Goal: Transaction & Acquisition: Purchase product/service

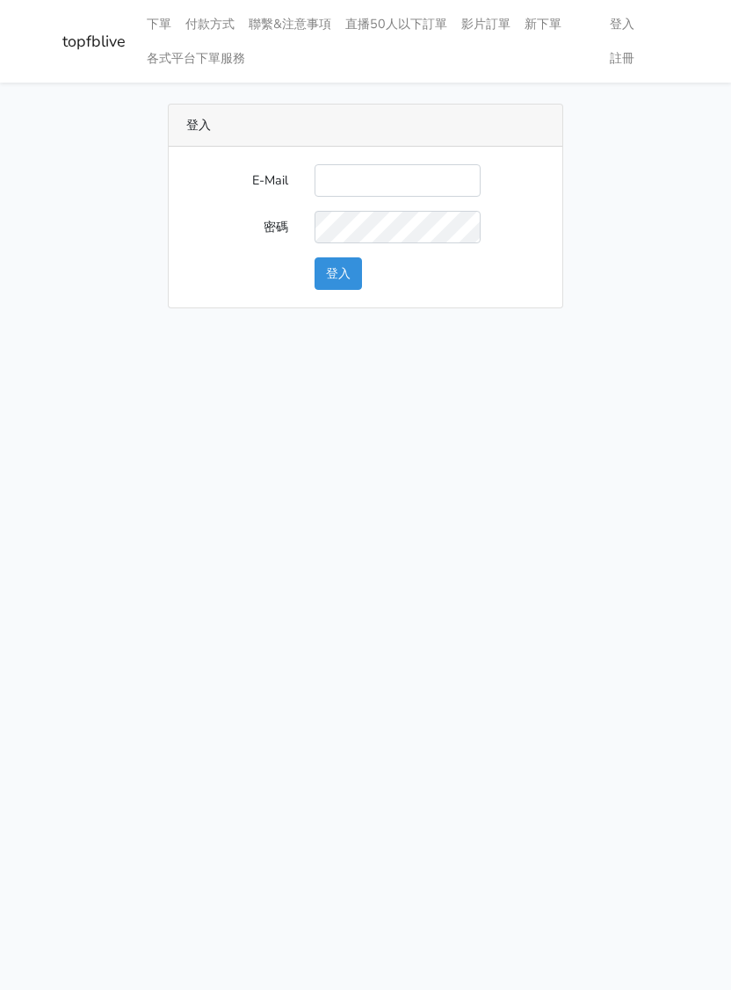
click at [366, 164] on input "E-Mail" at bounding box center [398, 180] width 166 height 33
type input "[EMAIL_ADDRESS][DOMAIN_NAME]"
click at [329, 269] on button "登入" at bounding box center [338, 273] width 47 height 33
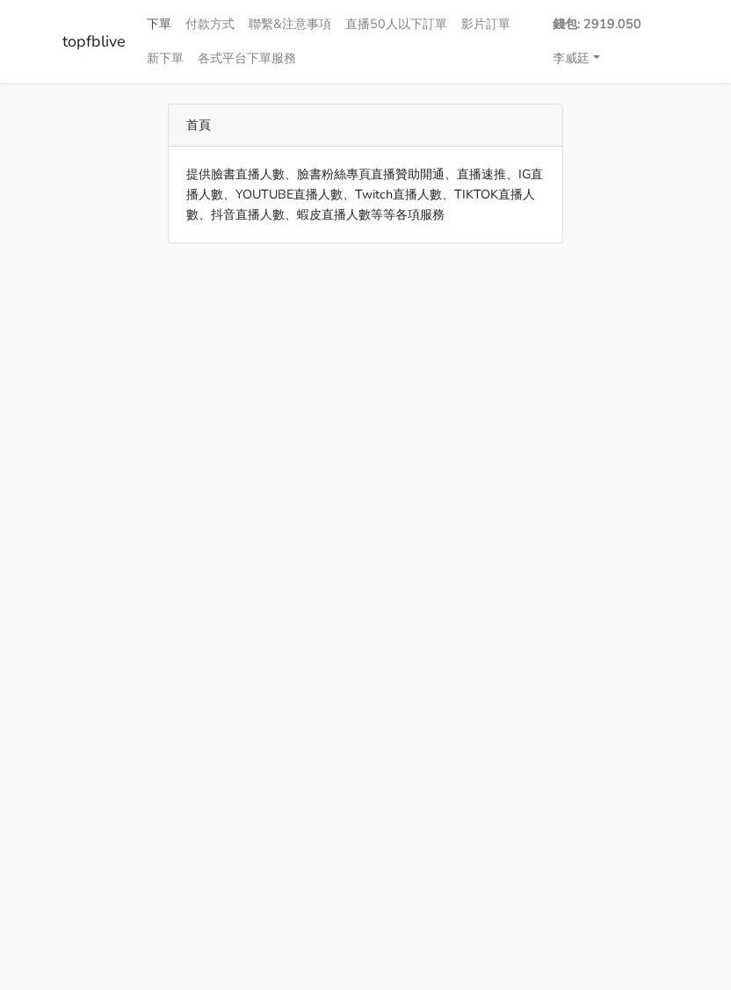
click at [156, 23] on link "下單" at bounding box center [159, 24] width 39 height 34
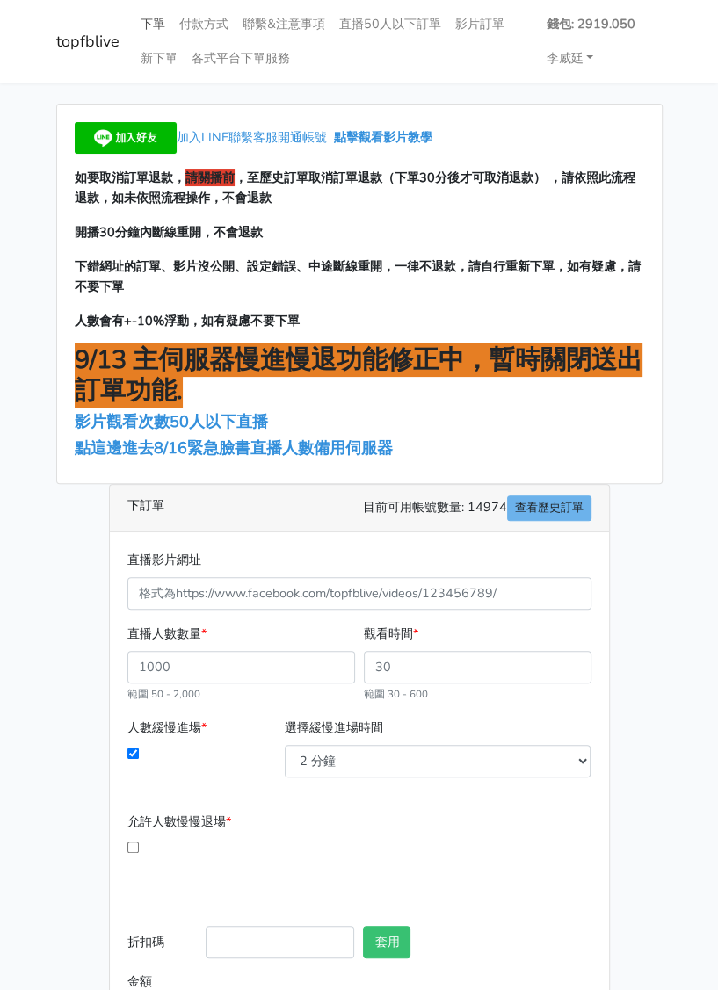
click at [153, 26] on link "下單" at bounding box center [153, 24] width 39 height 34
click at [195, 446] on span "點這邊進去8/16緊急臉書直播人數備用伺服器" at bounding box center [234, 448] width 318 height 21
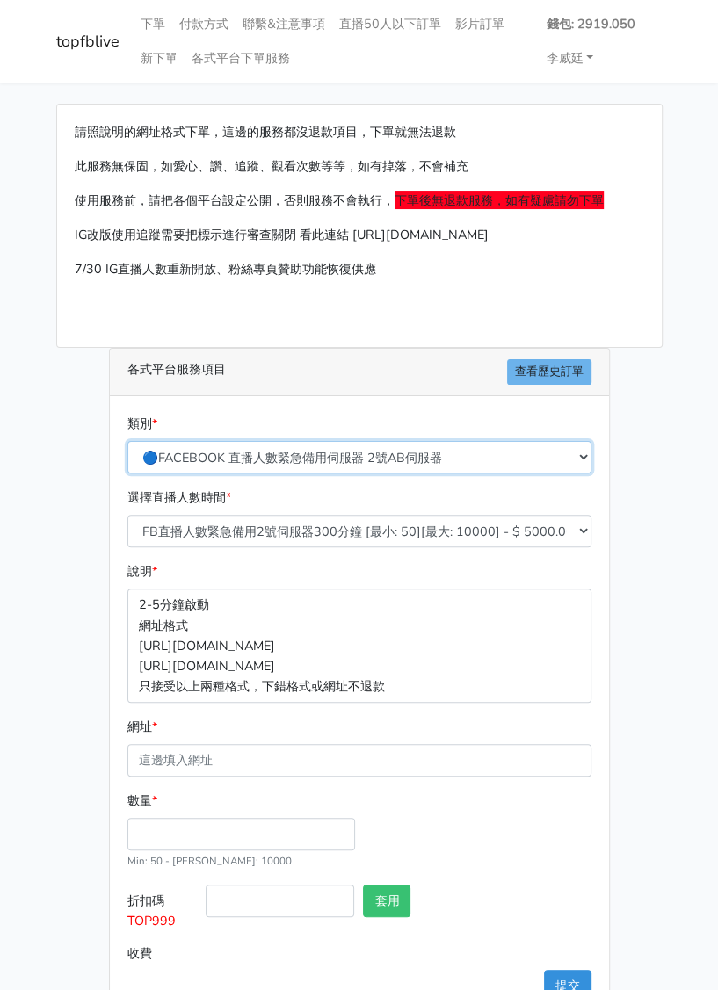
click at [306, 450] on select "🔵FACEBOOK 直播人數緊急備用伺服器 2號AB伺服器 🔵FACEBOOK 網軍專用貼文留言 安全保密 🔵9/30 FACEBOOK 直播人數緩慢進場緩慢…" at bounding box center [359, 457] width 464 height 33
select select "3/26熱門平台服務台灣粉絲IG YT FB TIKTOK"
click at [127, 441] on select "🔵FACEBOOK 直播人數緊急備用伺服器 2號AB伺服器 🔵FACEBOOK 網軍專用貼文留言 安全保密 🔵9/30 FACEBOOK 直播人數緩慢進場緩慢…" at bounding box center [359, 457] width 464 height 33
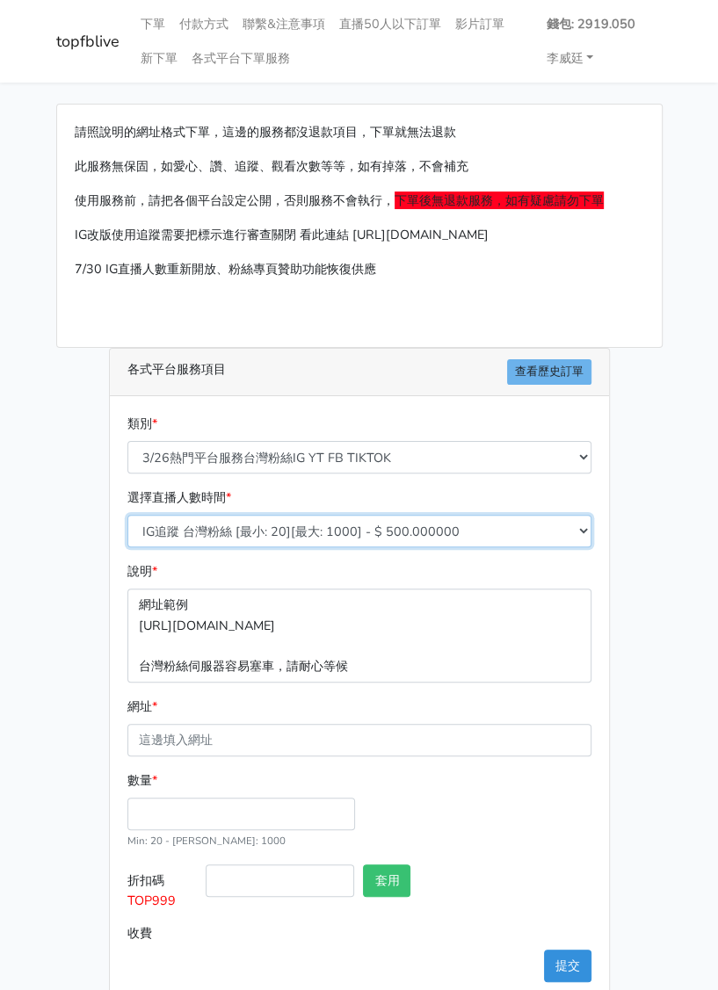
click at [260, 529] on select "IG追蹤 台灣粉絲 [最小: 20][最大: 1000] - $ 500.000000 IG愛心 台灣粉絲 [最小: 20][最大: 1000] - $ 35…" at bounding box center [359, 531] width 464 height 33
select select "671"
click at [127, 515] on select "IG追蹤 台灣粉絲 [最小: 20][最大: 1000] - $ 500.000000 IG愛心 台灣粉絲 [最小: 20][最大: 1000] - $ 35…" at bounding box center [359, 531] width 464 height 33
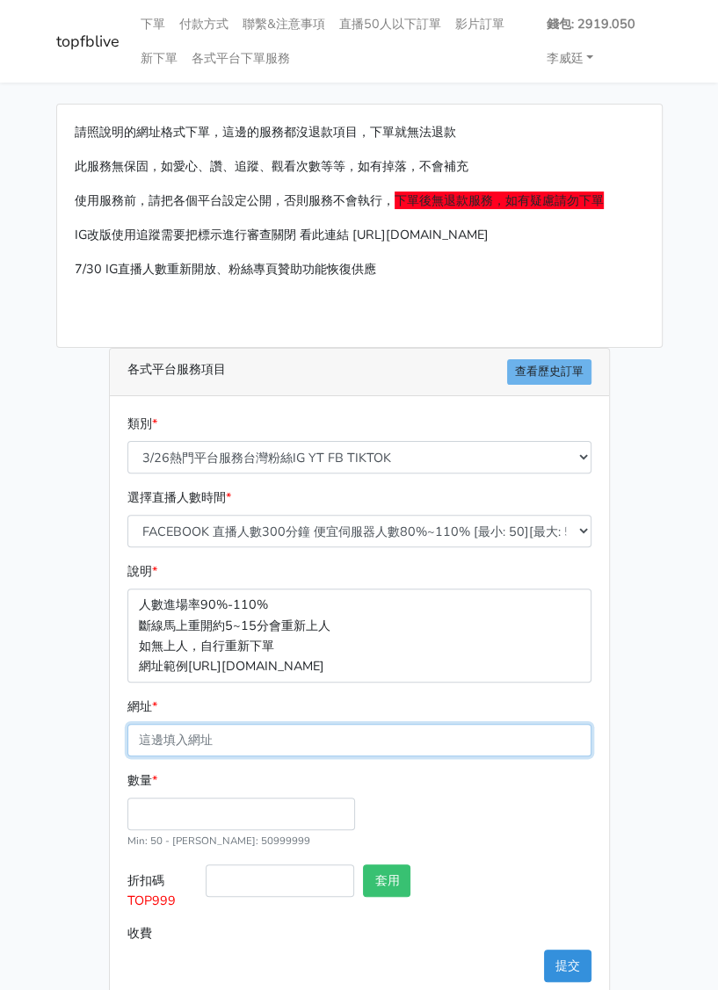
click at [211, 739] on input "網址 *" at bounding box center [359, 740] width 464 height 33
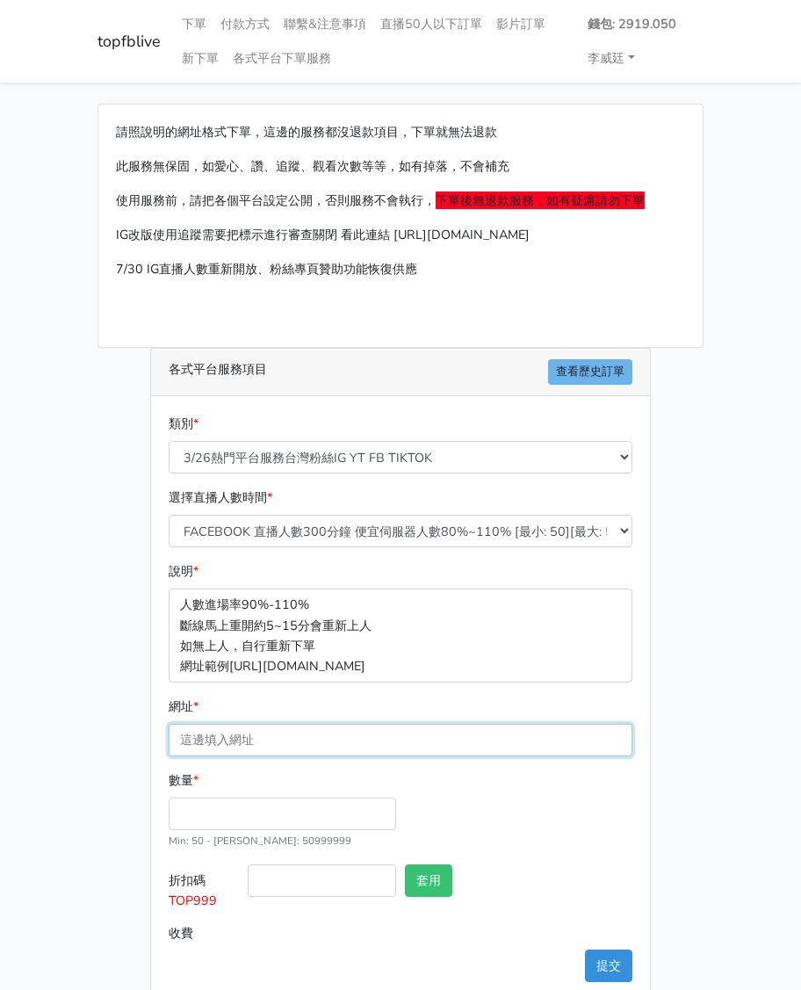
click at [238, 729] on input "網址 *" at bounding box center [401, 740] width 464 height 33
paste input "https://www.facebook.com/applestarry.shop/videos/1443625010054721"
type input "https://www.facebook.com/applestarry.shop/videos/1443625010054721"
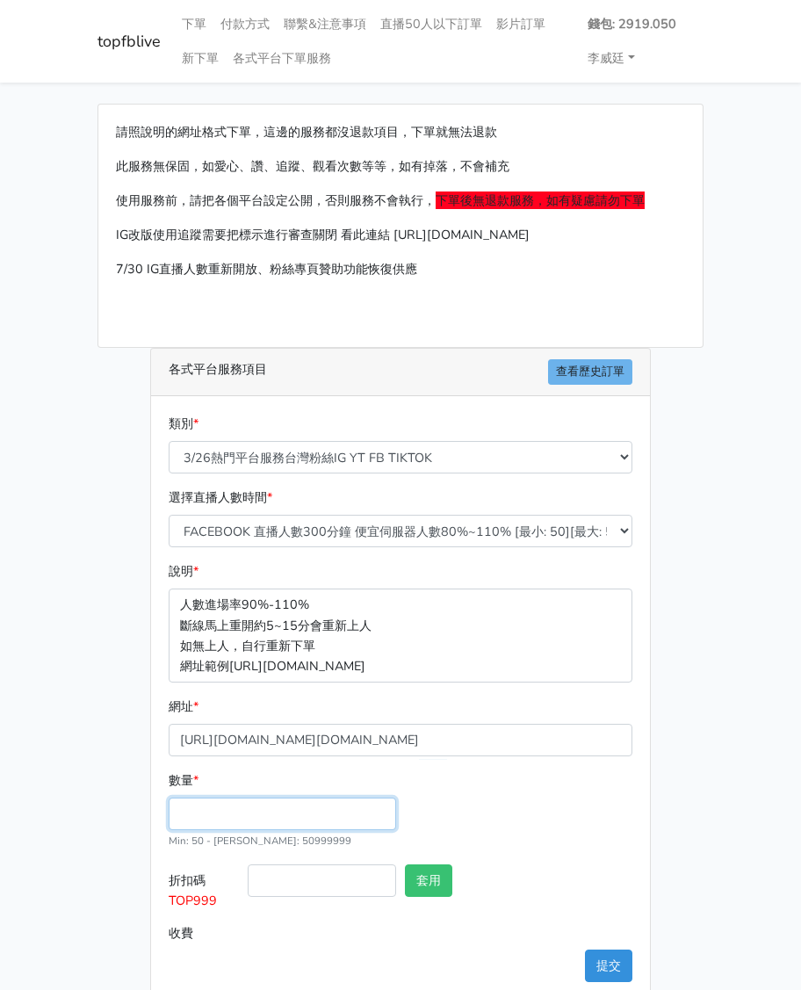
click at [214, 814] on input "數量 *" at bounding box center [283, 814] width 228 height 33
type input "200"
type input "120.000"
click at [272, 887] on input "折扣碼 TOP999" at bounding box center [322, 881] width 149 height 33
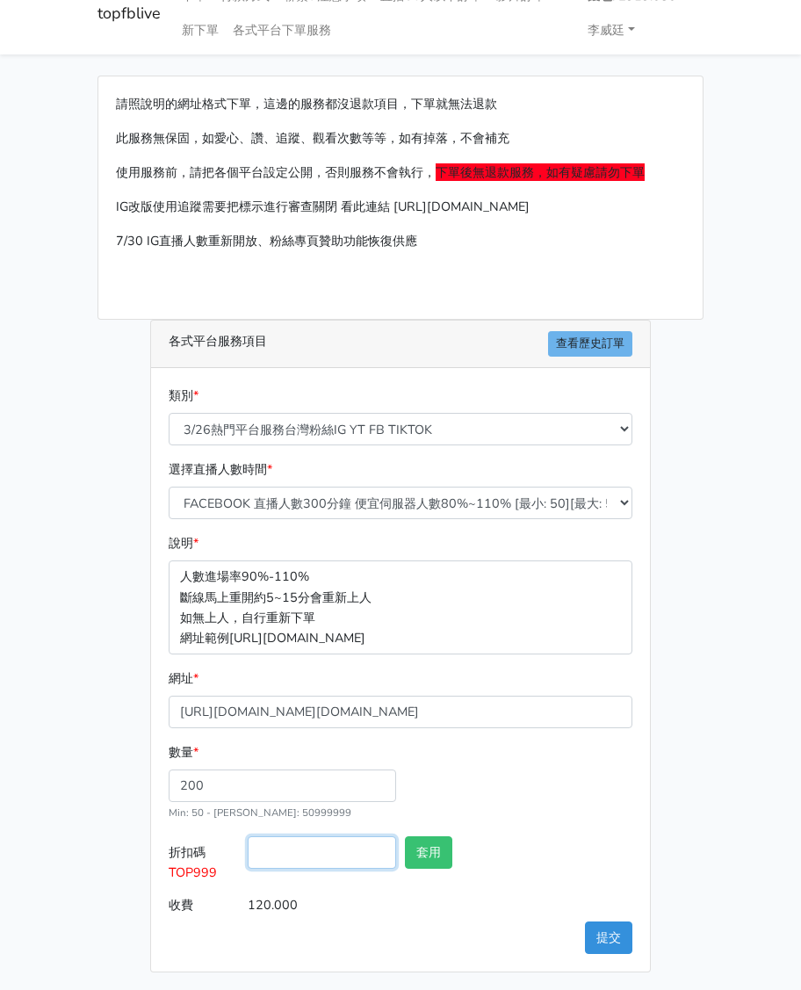
scroll to position [29, 0]
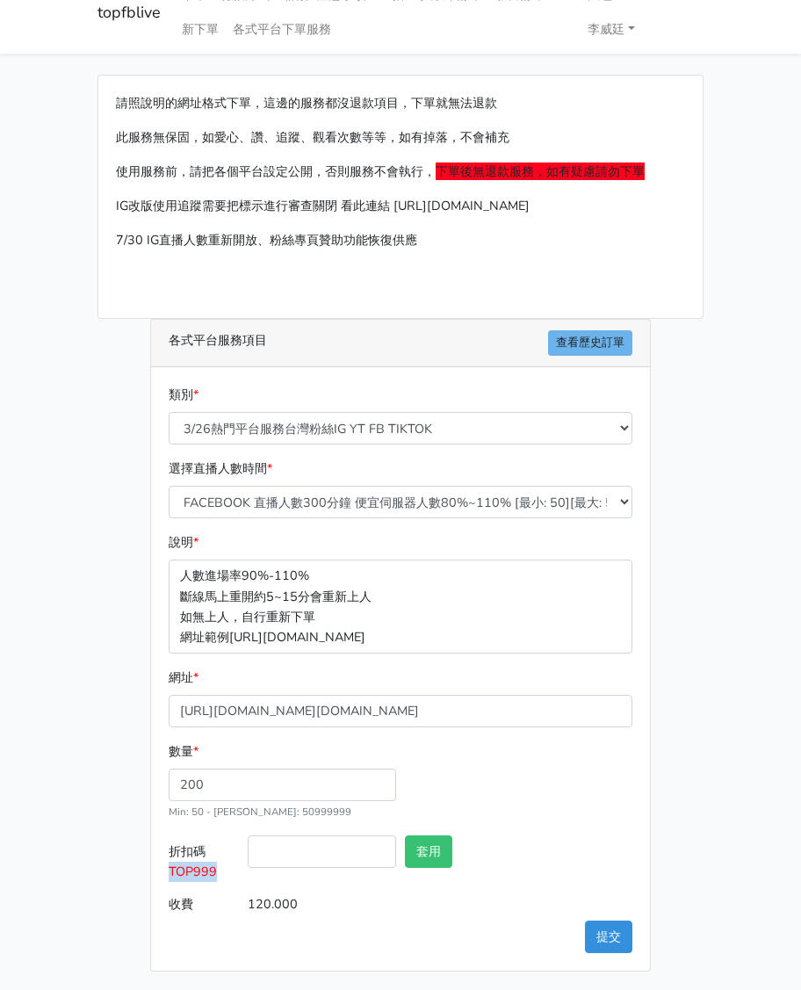
drag, startPoint x: 197, startPoint y: 874, endPoint x: 161, endPoint y: 873, distance: 36.1
click at [161, 873] on div "類別 * 🔵FACEBOOK 直播人數緊急備用伺服器 2號AB伺服器 🔵FACEBOOK 網軍專用貼文留言 安全保密 🔵9/30 FACEBOOK 直播人數緩…" at bounding box center [400, 669] width 499 height 604
copy span "TOP999"
click at [323, 843] on input "折扣碼 TOP999" at bounding box center [322, 852] width 149 height 33
paste input "TOP999"
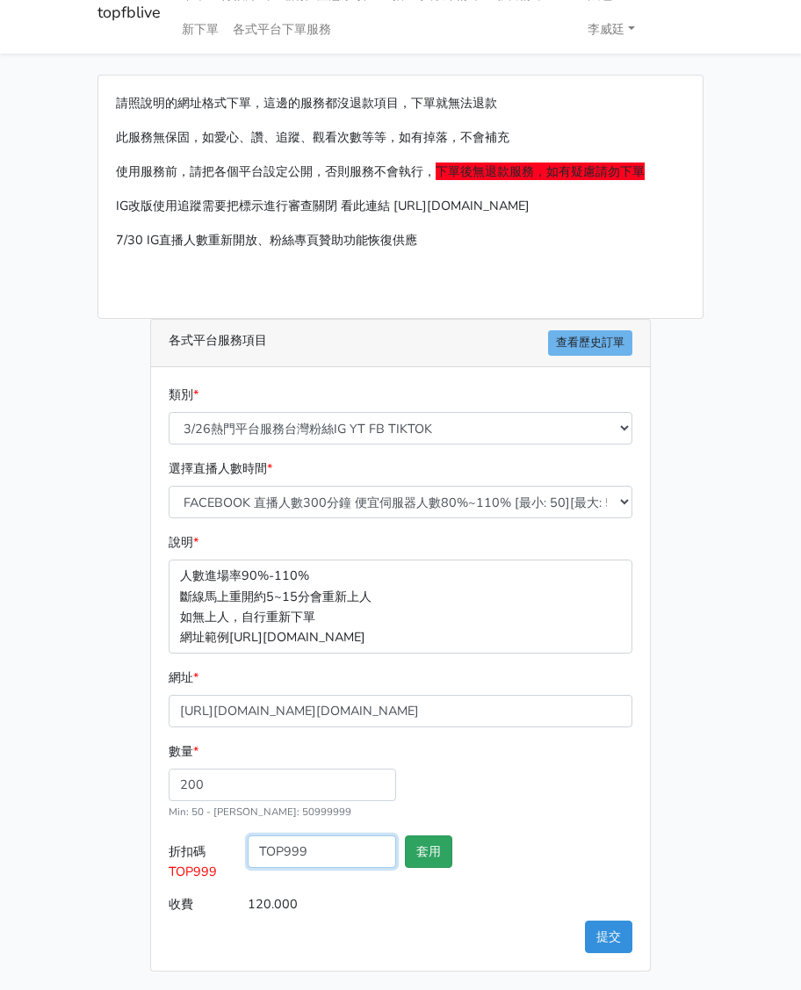
type input "TOP999"
click at [421, 837] on button "套用" at bounding box center [428, 852] width 47 height 33
type input "套用失敗"
click at [601, 921] on button "提交" at bounding box center [608, 937] width 47 height 33
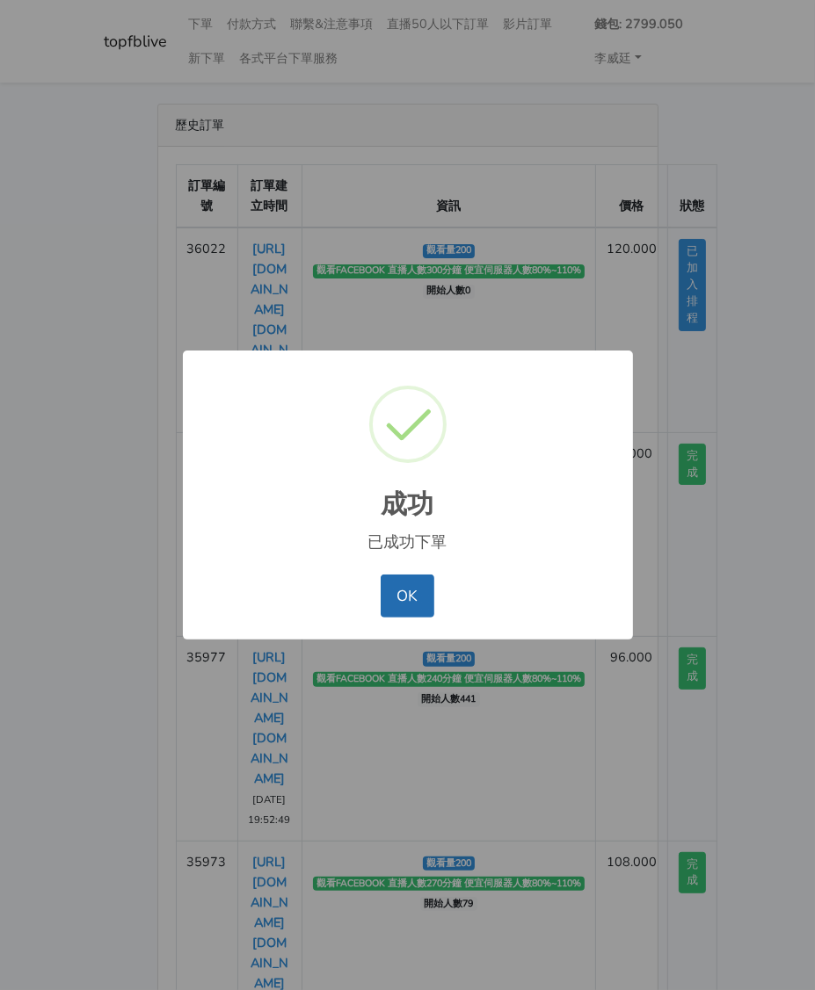
click at [396, 599] on button "OK" at bounding box center [408, 596] width 54 height 42
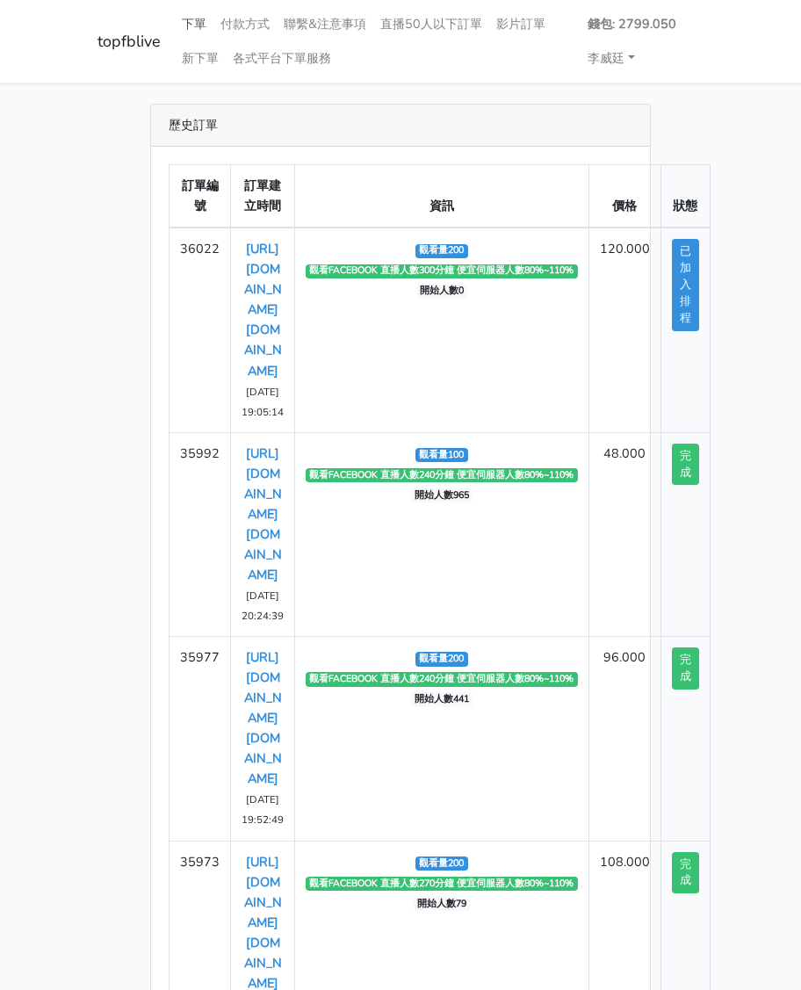
click at [197, 26] on link "下單" at bounding box center [194, 24] width 39 height 34
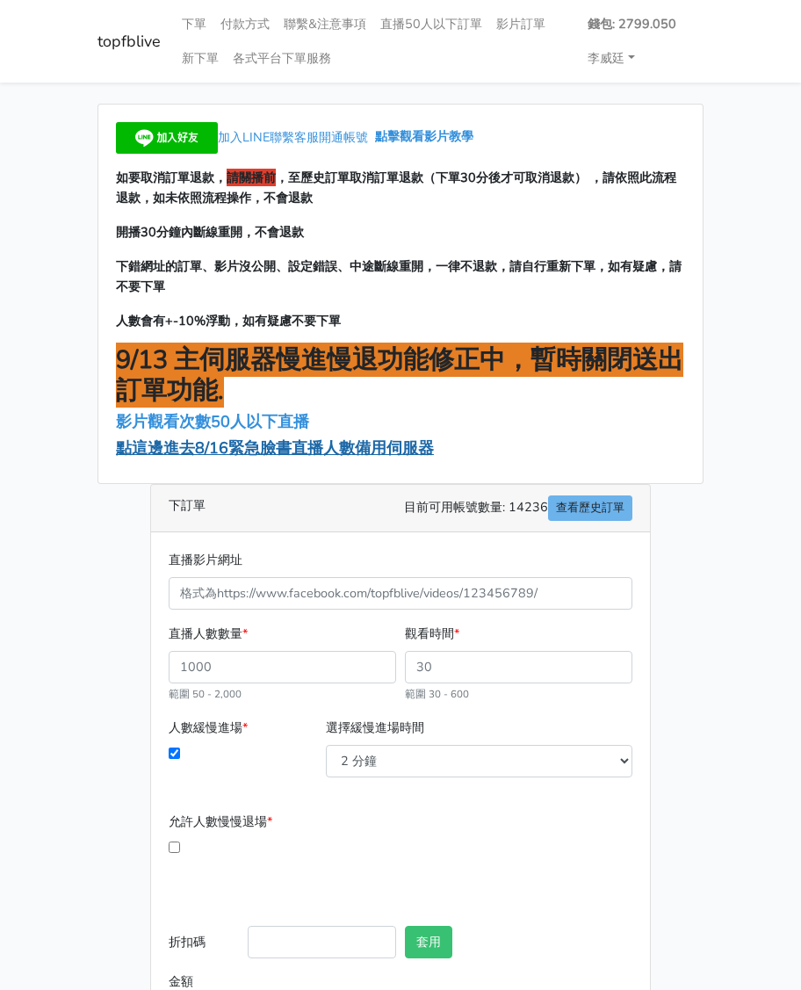
click at [286, 450] on span "點這邊進去8/16緊急臉書直播人數備用伺服器" at bounding box center [275, 448] width 318 height 21
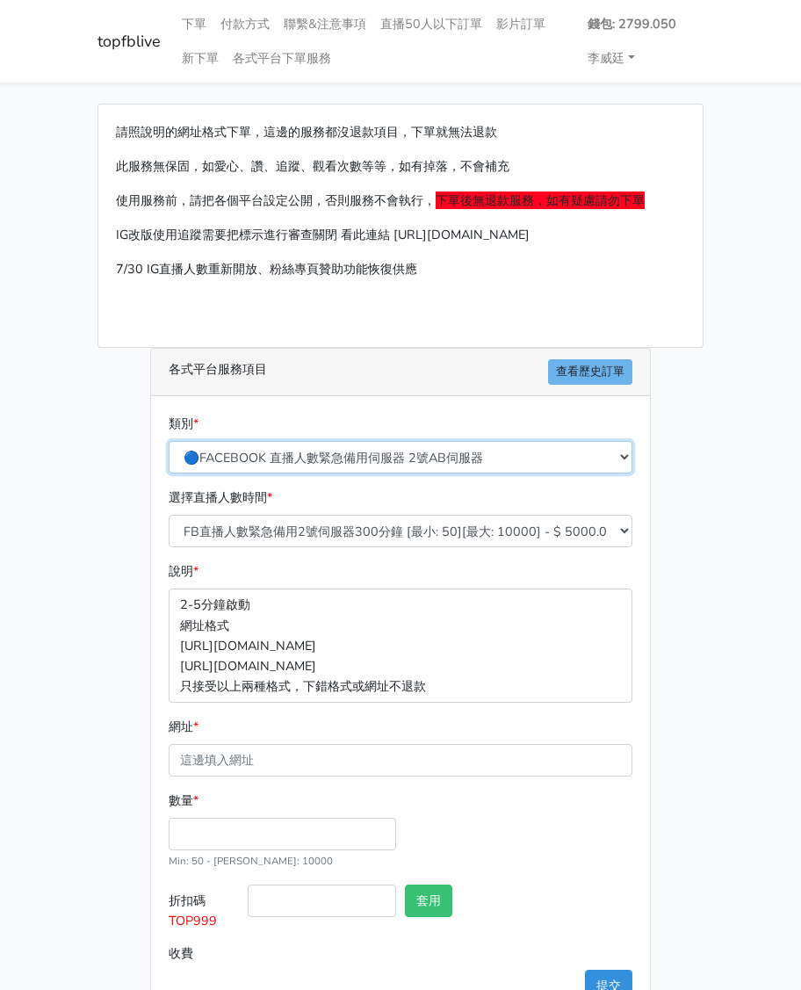
click at [365, 463] on select "🔵FACEBOOK 直播人數緊急備用伺服器 2號AB伺服器 🔵FACEBOOK 網軍專用貼文留言 安全保密 🔵9/30 FACEBOOK 直播人數緩慢進場緩慢…" at bounding box center [401, 457] width 464 height 33
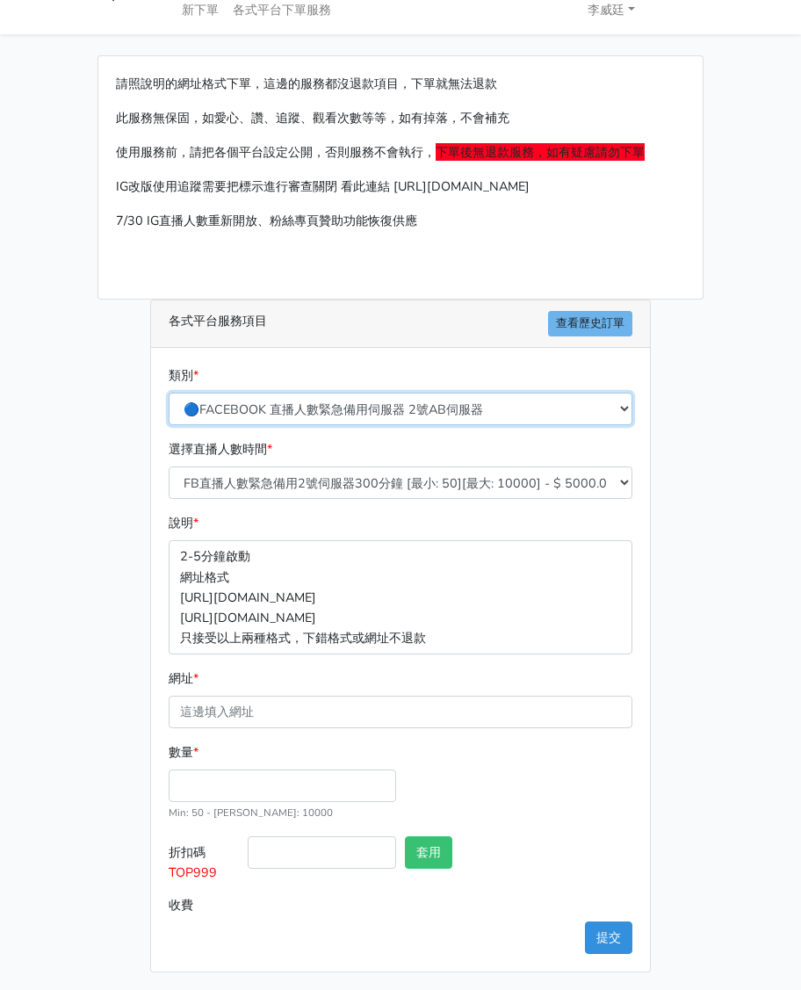
scroll to position [49, 0]
click at [355, 414] on select "🔵FACEBOOK 直播人數緊急備用伺服器 2號AB伺服器 🔵FACEBOOK 網軍專用貼文留言 安全保密 🔵9/30 FACEBOOK 直播人數緩慢進場緩慢…" at bounding box center [401, 408] width 464 height 33
click at [378, 404] on select "🔵FACEBOOK 直播人數緊急備用伺服器 2號AB伺服器 🔵FACEBOOK 網軍專用貼文留言 安全保密 🔵9/30 FACEBOOK 直播人數緩慢進場緩慢…" at bounding box center [401, 408] width 464 height 33
click at [357, 404] on select "🔵FACEBOOK 直播人數緊急備用伺服器 2號AB伺服器 🔵FACEBOOK 網軍專用貼文留言 安全保密 🔵9/30 FACEBOOK 直播人數緩慢進場緩慢…" at bounding box center [401, 408] width 464 height 33
select select "3/26熱門平台服務台灣粉絲IG YT FB TIKTOK"
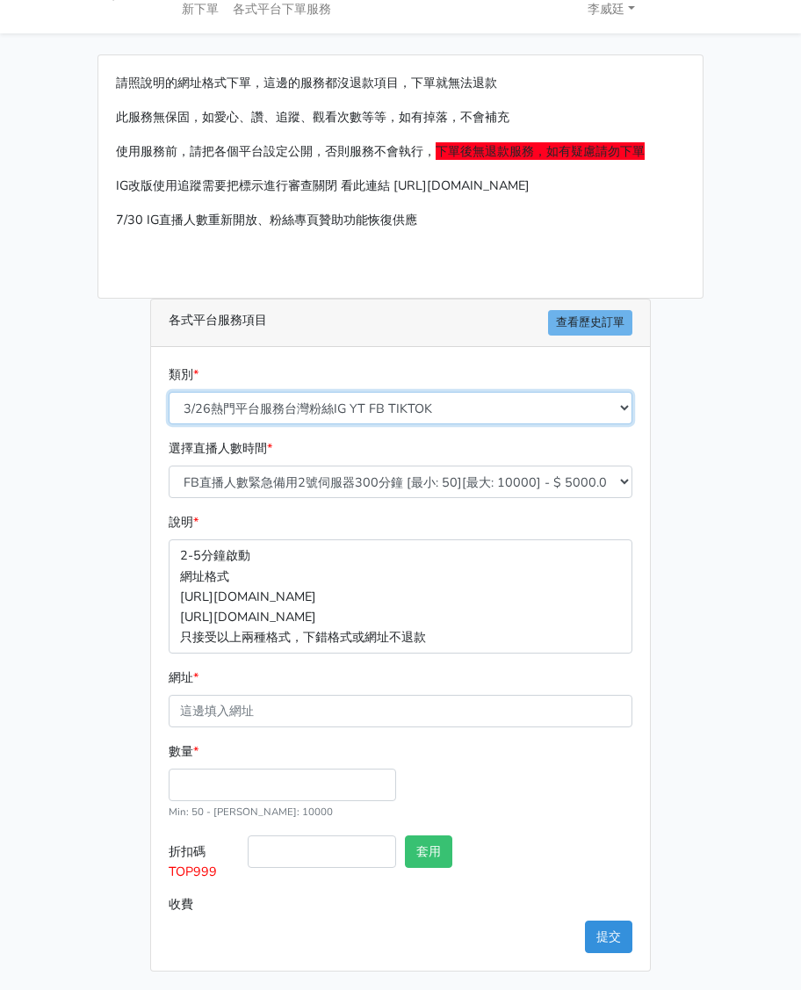
click at [169, 410] on select "🔵FACEBOOK 直播人數緊急備用伺服器 2號AB伺服器 🔵FACEBOOK 網軍專用貼文留言 安全保密 🔵9/30 FACEBOOK 直播人數緩慢進場緩慢…" at bounding box center [401, 408] width 464 height 33
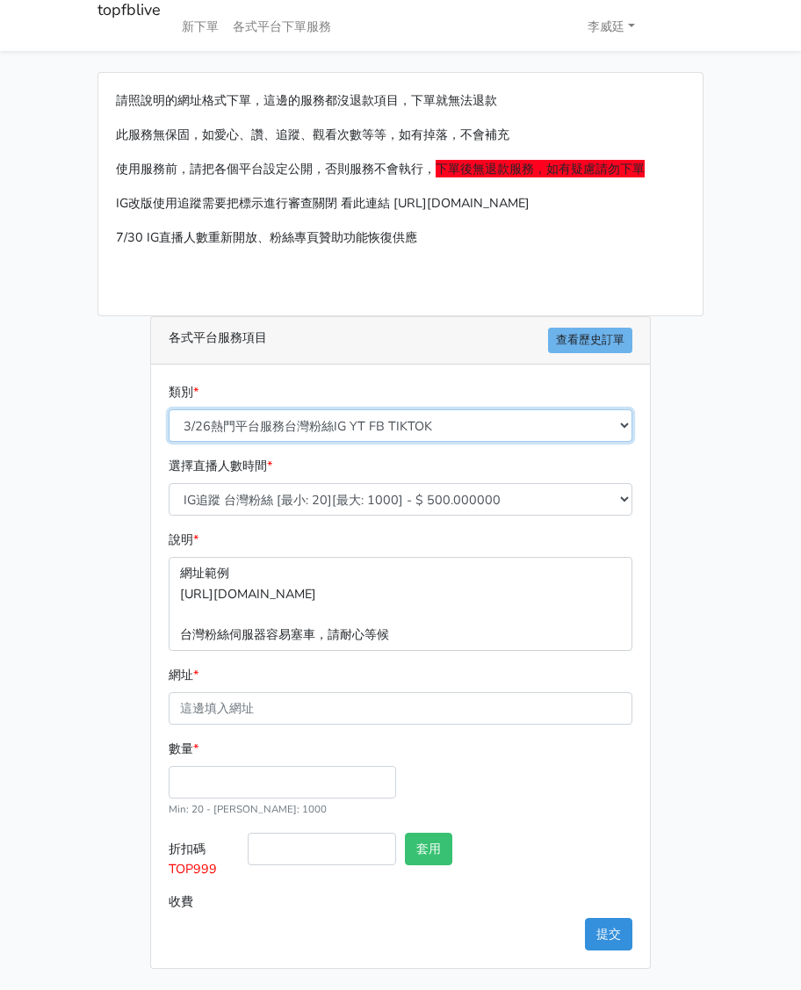
scroll to position [29, 0]
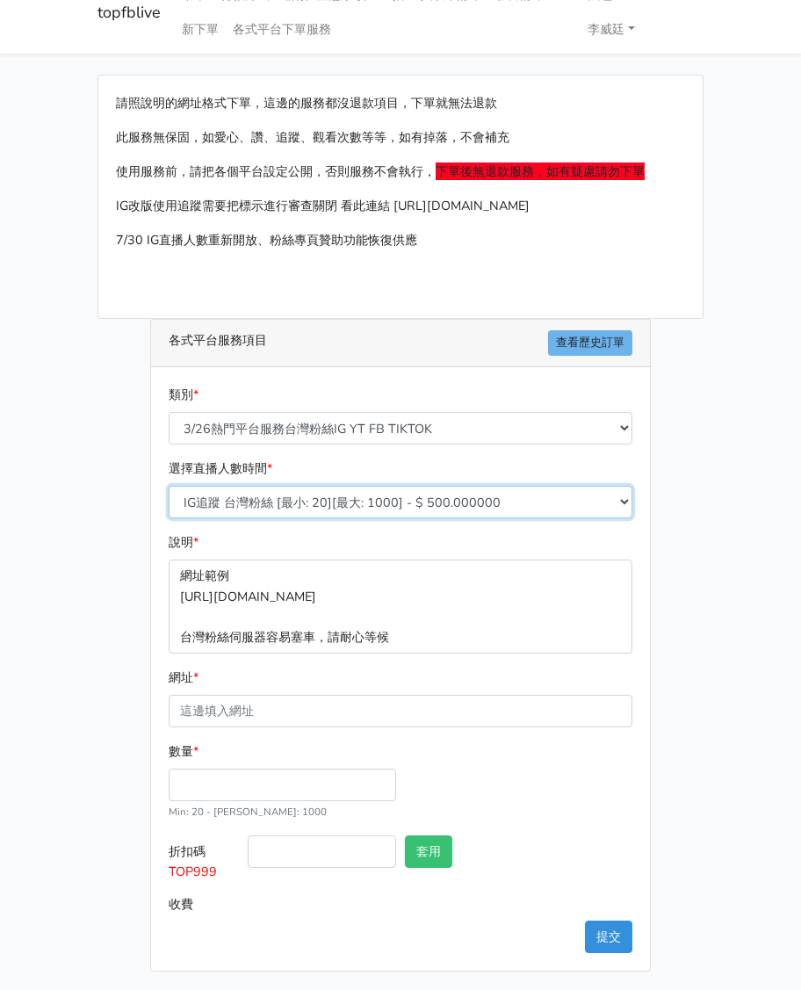
click at [357, 501] on select "IG追蹤 台灣粉絲 [最小: 20][最大: 1000] - $ 500.000000 IG愛心 台灣粉絲 [最小: 20][最大: 1000] - $ 35…" at bounding box center [401, 502] width 464 height 33
click at [365, 498] on select "IG追蹤 台灣粉絲 [最小: 20][最大: 1000] - $ 500.000000 IG愛心 台灣粉絲 [最小: 20][最大: 1000] - $ 35…" at bounding box center [401, 502] width 464 height 33
select select "672"
click at [169, 486] on select "IG追蹤 台灣粉絲 [最小: 20][最大: 1000] - $ 500.000000 IG愛心 台灣粉絲 [最小: 20][最大: 1000] - $ 35…" at bounding box center [401, 502] width 464 height 33
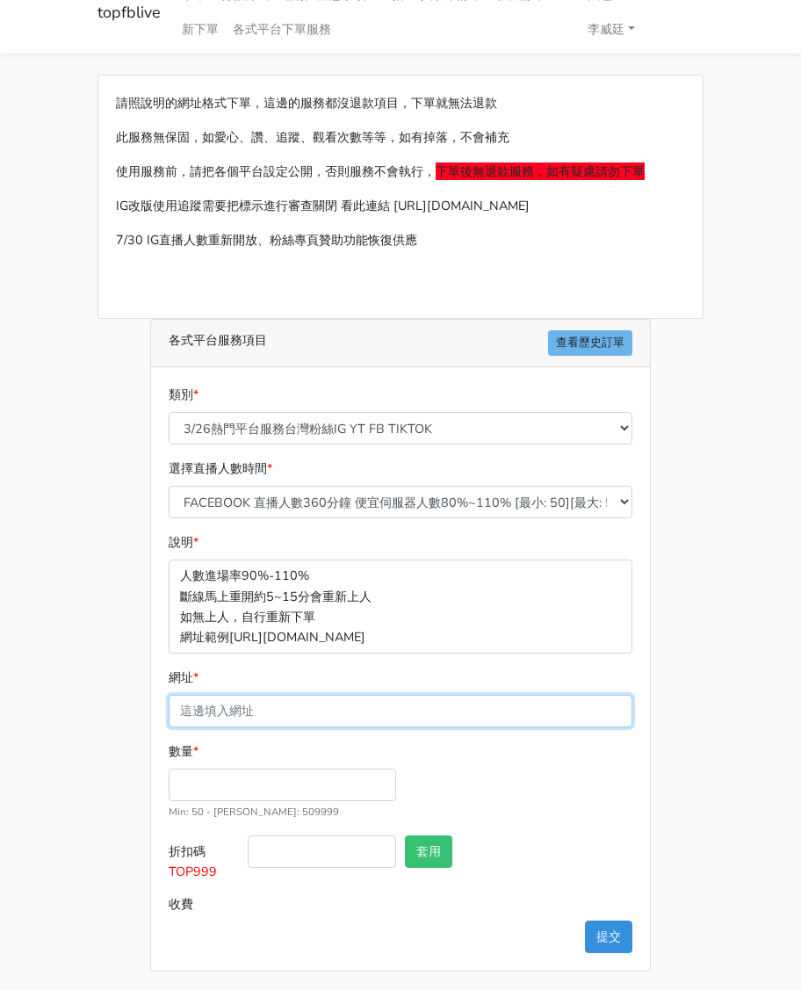
click at [241, 702] on input "網址 *" at bounding box center [401, 711] width 464 height 33
paste input "[URL][DOMAIN_NAME][DOMAIN_NAME]"
type input "[URL][DOMAIN_NAME][DOMAIN_NAME]"
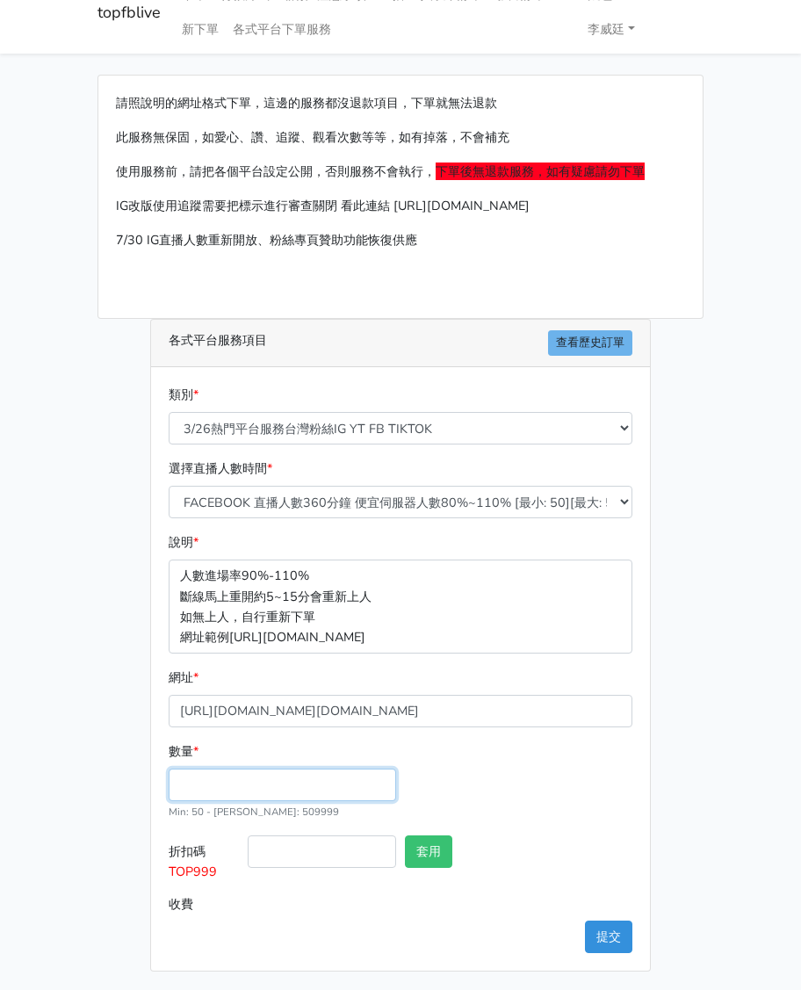
click at [236, 776] on input "數量 *" at bounding box center [283, 785] width 228 height 33
type input "200"
type input "132.000"
drag, startPoint x: 228, startPoint y: 874, endPoint x: 162, endPoint y: 867, distance: 66.3
click at [162, 867] on div "類別 * 🔵FACEBOOK 直播人數緊急備用伺服器 2號AB伺服器 🔵FACEBOOK 網軍專用貼文留言 安全保密 🔵9/30 FACEBOOK 直播人數緩…" at bounding box center [400, 669] width 499 height 604
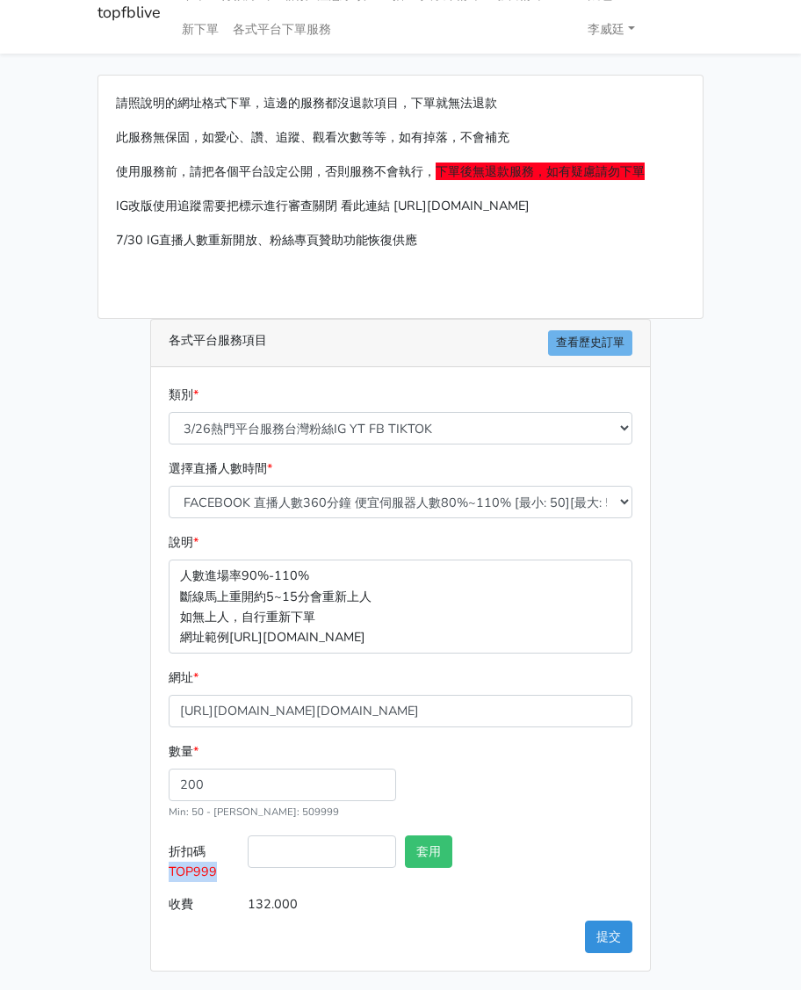
copy span "TOP999"
click at [265, 855] on input "折扣碼 TOP999" at bounding box center [322, 852] width 149 height 33
paste input "TOP999"
type input "TOP999"
click at [431, 852] on button "套用" at bounding box center [428, 852] width 47 height 33
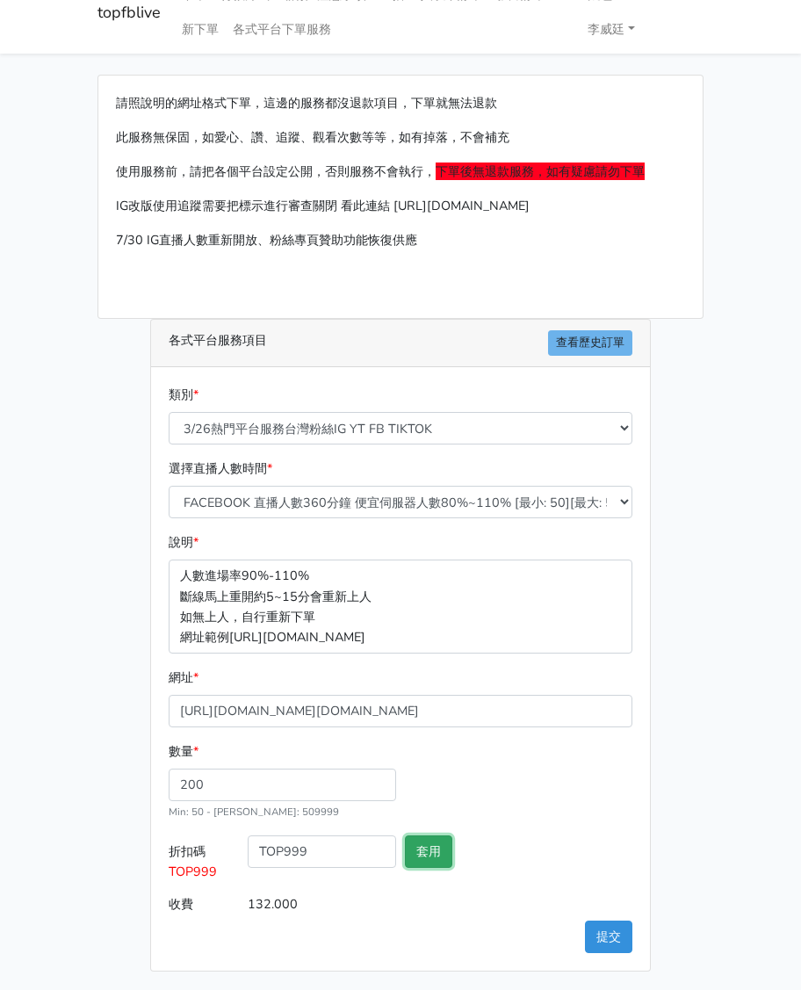
type input "套用失敗"
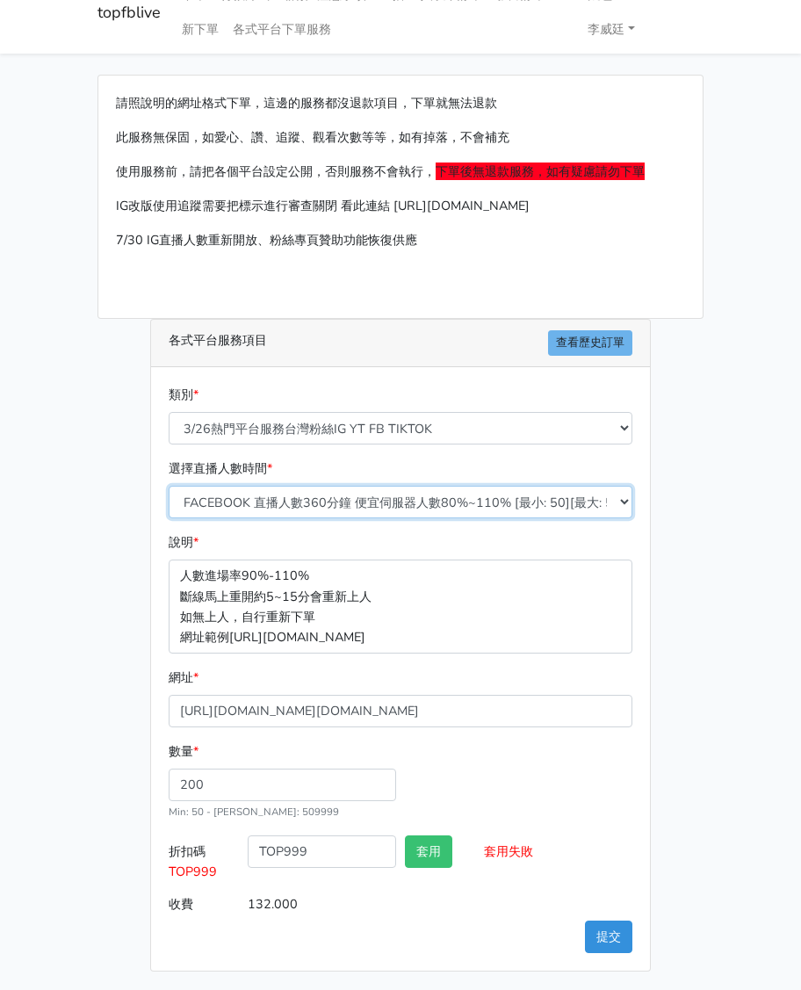
click at [347, 499] on select "IG追蹤 台灣粉絲 [最小: 20][最大: 1000] - $ 500.000000 IG愛心 台灣粉絲 [最小: 20][最大: 1000] - $ 35…" at bounding box center [401, 502] width 464 height 33
select select "671"
click at [169, 486] on select "IG追蹤 台灣粉絲 [最小: 20][最大: 1000] - $ 500.000000 IG愛心 台灣粉絲 [最小: 20][最大: 1000] - $ 35…" at bounding box center [401, 502] width 464 height 33
type input "120.000"
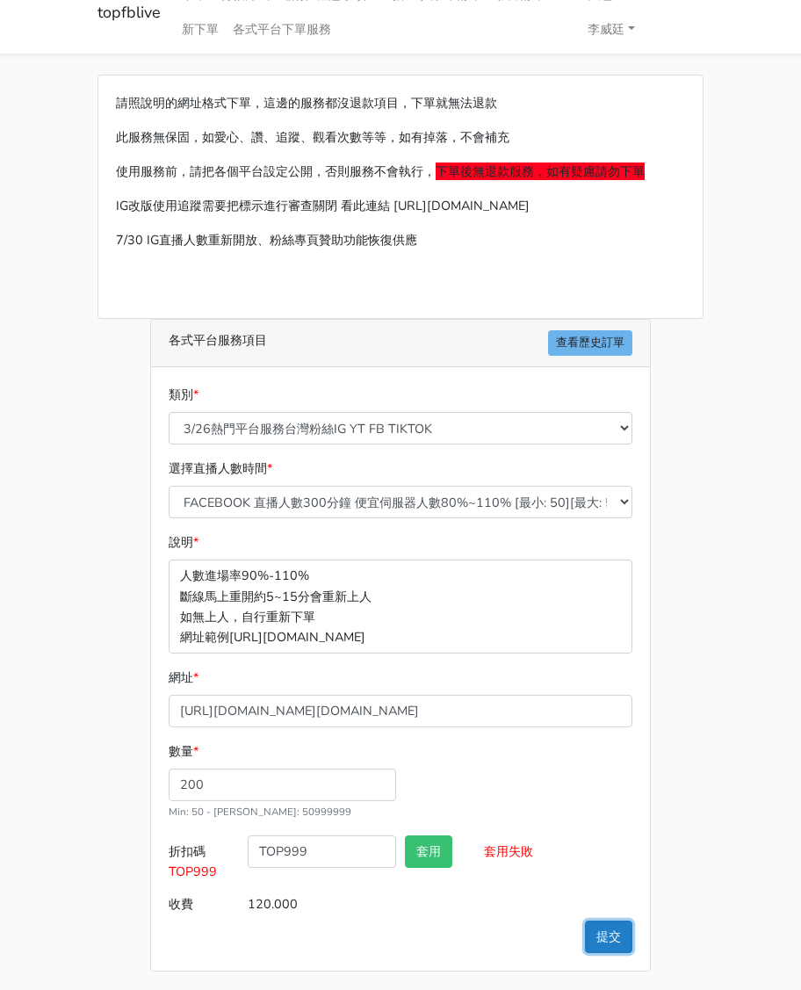
click at [591, 943] on button "提交" at bounding box center [608, 937] width 47 height 33
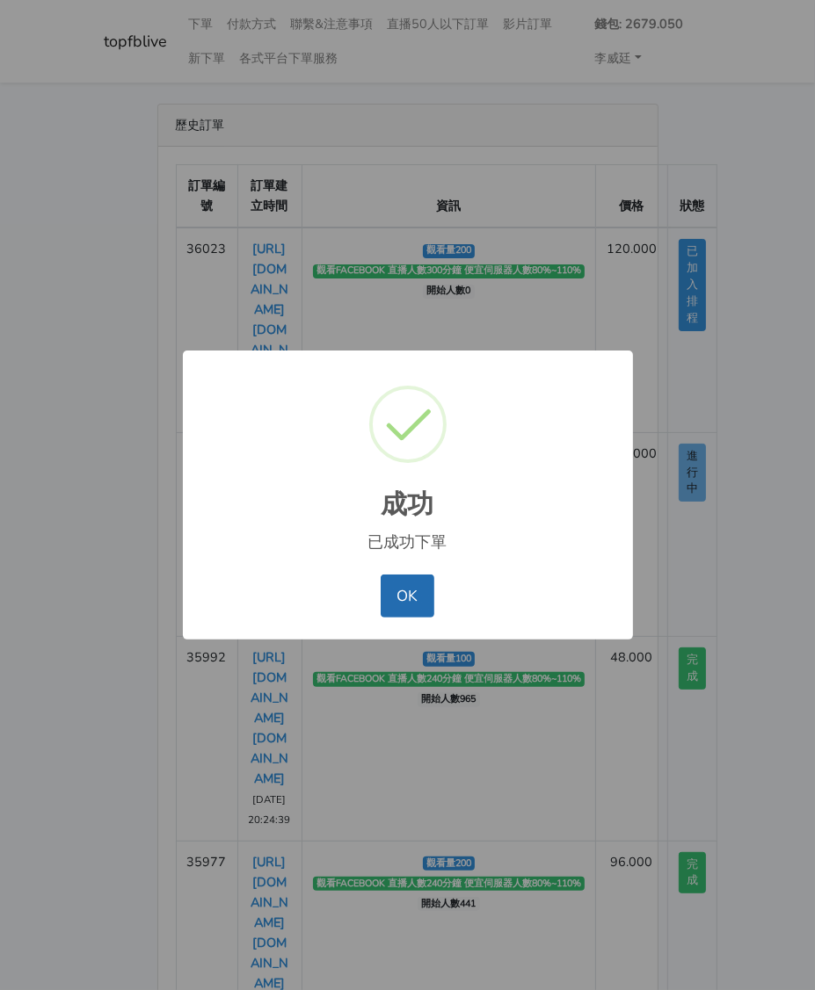
click at [408, 592] on button "OK" at bounding box center [408, 596] width 54 height 42
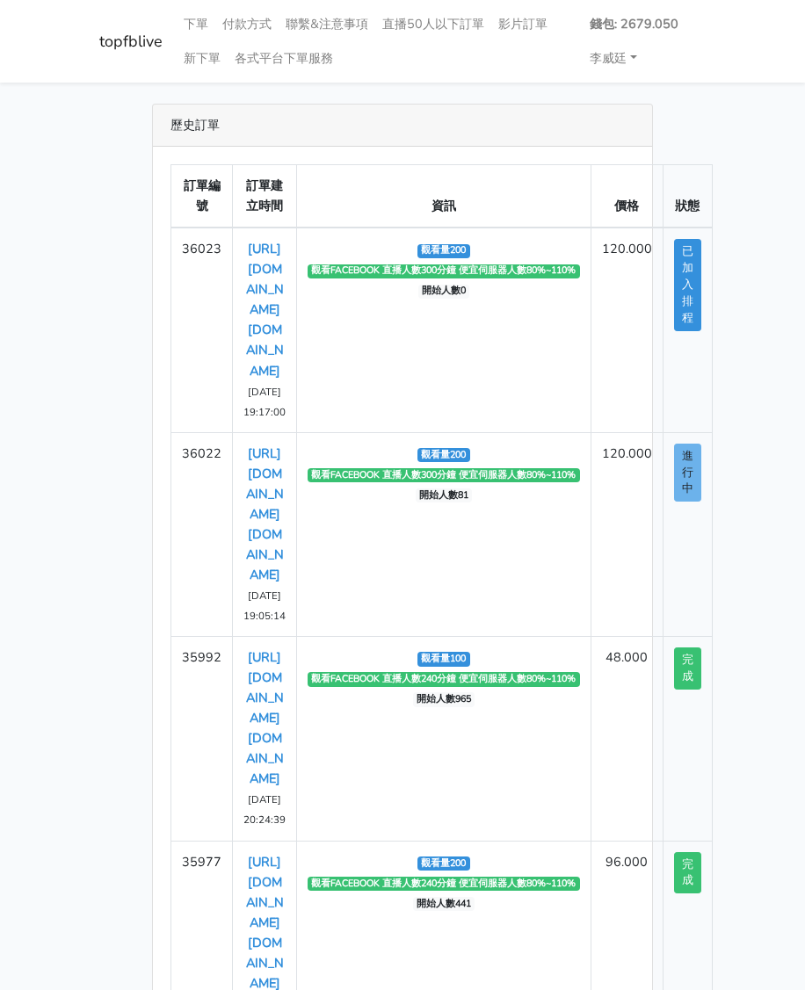
click at [766, 142] on main "歷史訂單 訂單編號 訂單建立時間 資訊 價格 狀態 36023 https://www.facebook.com/applestarry.shop/video…" at bounding box center [402, 716] width 805 height 1266
click at [199, 27] on link "下單" at bounding box center [196, 24] width 39 height 34
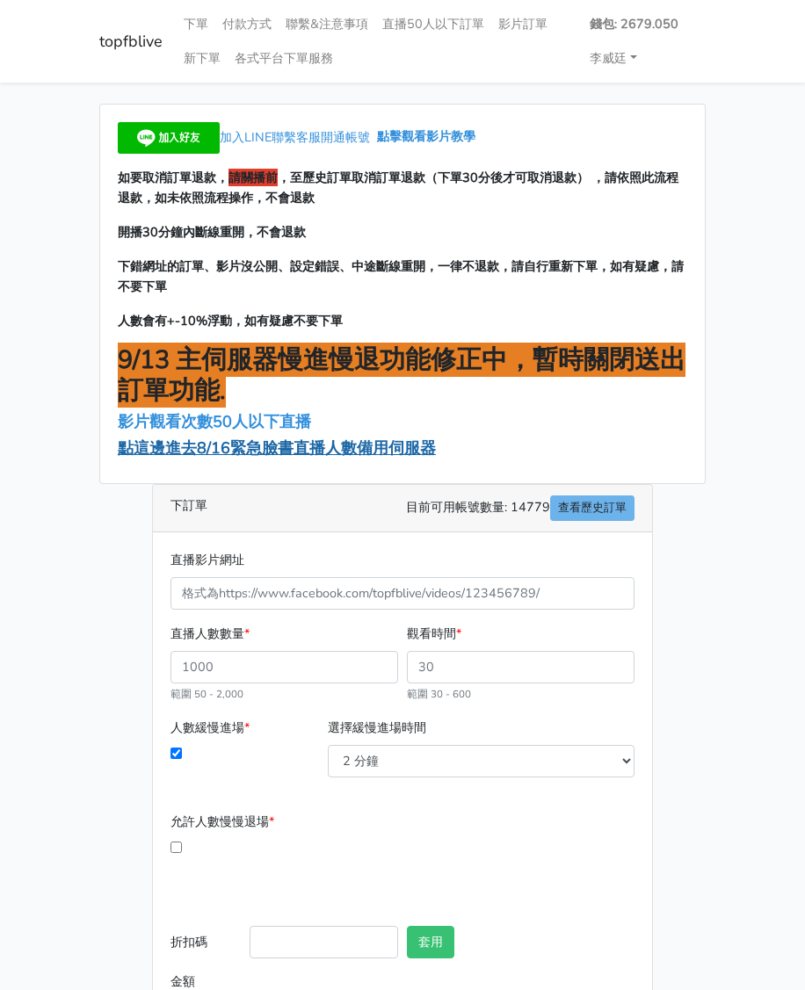
click at [191, 453] on span "點這邊進去8/16緊急臉書直播人數備用伺服器" at bounding box center [277, 448] width 318 height 21
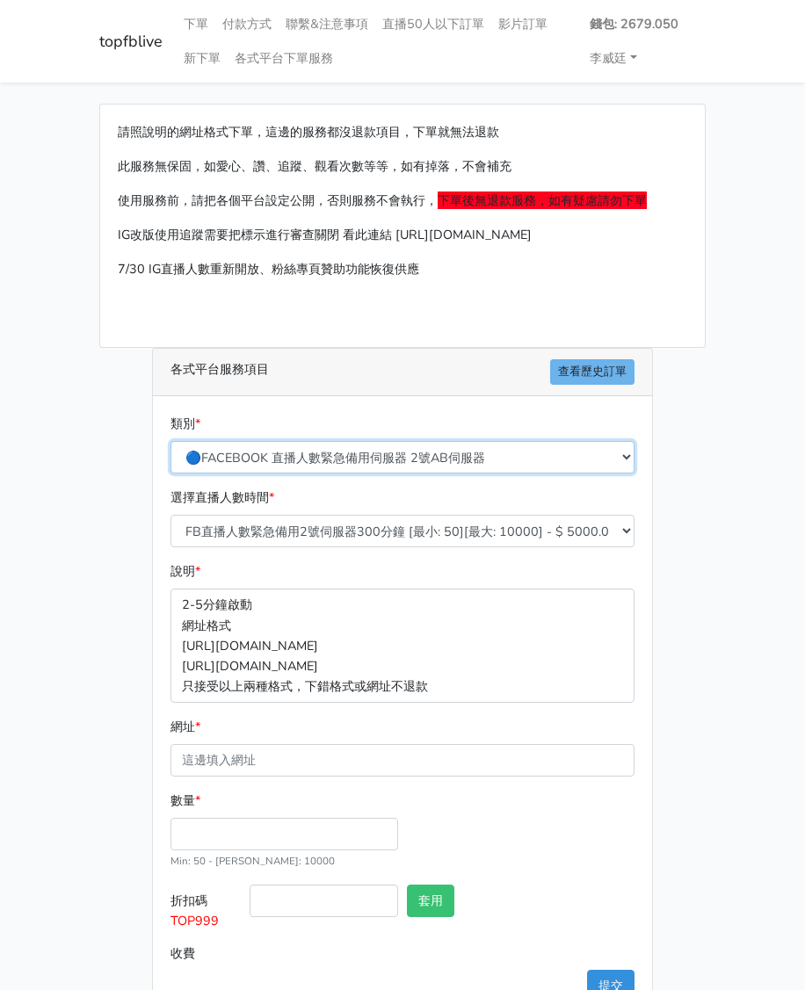
click at [331, 452] on select "🔵FACEBOOK 直播人數緊急備用伺服器 2號AB伺服器 🔵FACEBOOK 網軍專用貼文留言 安全保密 🔵9/30 FACEBOOK 直播人數緩慢進場緩慢…" at bounding box center [402, 457] width 464 height 33
select select "3/26熱門平台服務台灣粉絲IG YT FB TIKTOK"
click at [170, 441] on select "🔵FACEBOOK 直播人數緊急備用伺服器 2號AB伺服器 🔵FACEBOOK 網軍專用貼文留言 安全保密 🔵9/30 FACEBOOK 直播人數緩慢進場緩慢…" at bounding box center [402, 457] width 464 height 33
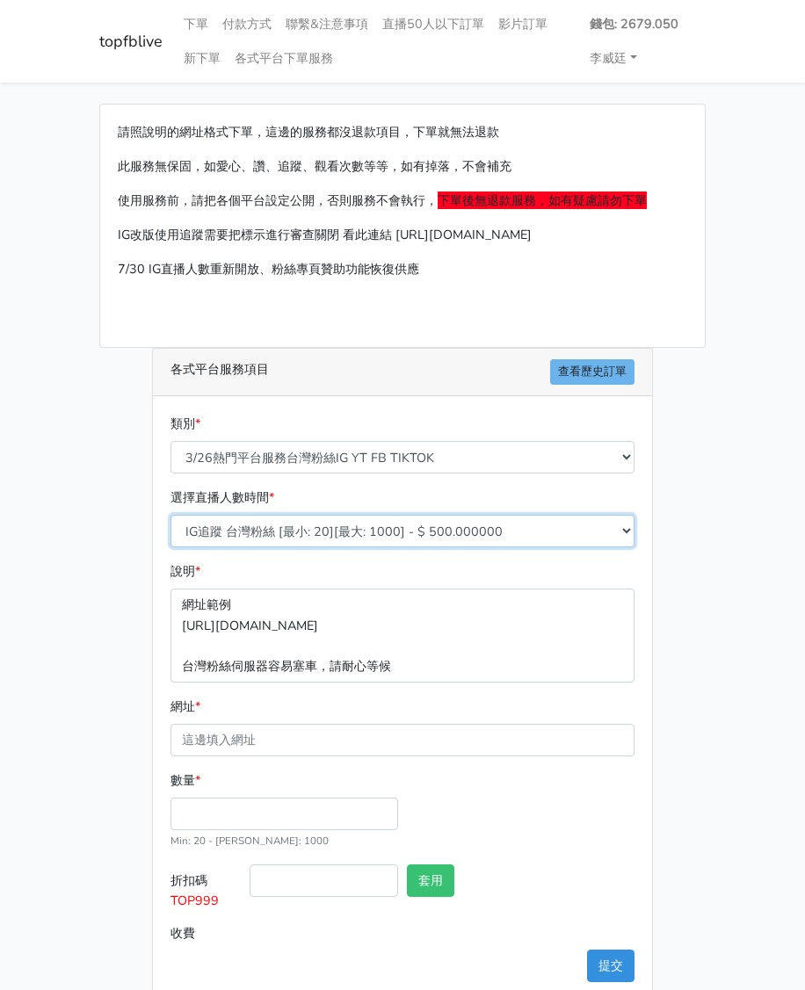
click at [280, 533] on select "IG追蹤 台灣粉絲 [最小: 20][最大: 1000] - $ 500.000000 IG愛心 台灣粉絲 [最小: 20][最大: 1000] - $ 35…" at bounding box center [402, 531] width 464 height 33
select select "671"
click at [170, 515] on select "IG追蹤 台灣粉絲 [最小: 20][最大: 1000] - $ 500.000000 IG愛心 台灣粉絲 [最小: 20][最大: 1000] - $ 35…" at bounding box center [402, 531] width 464 height 33
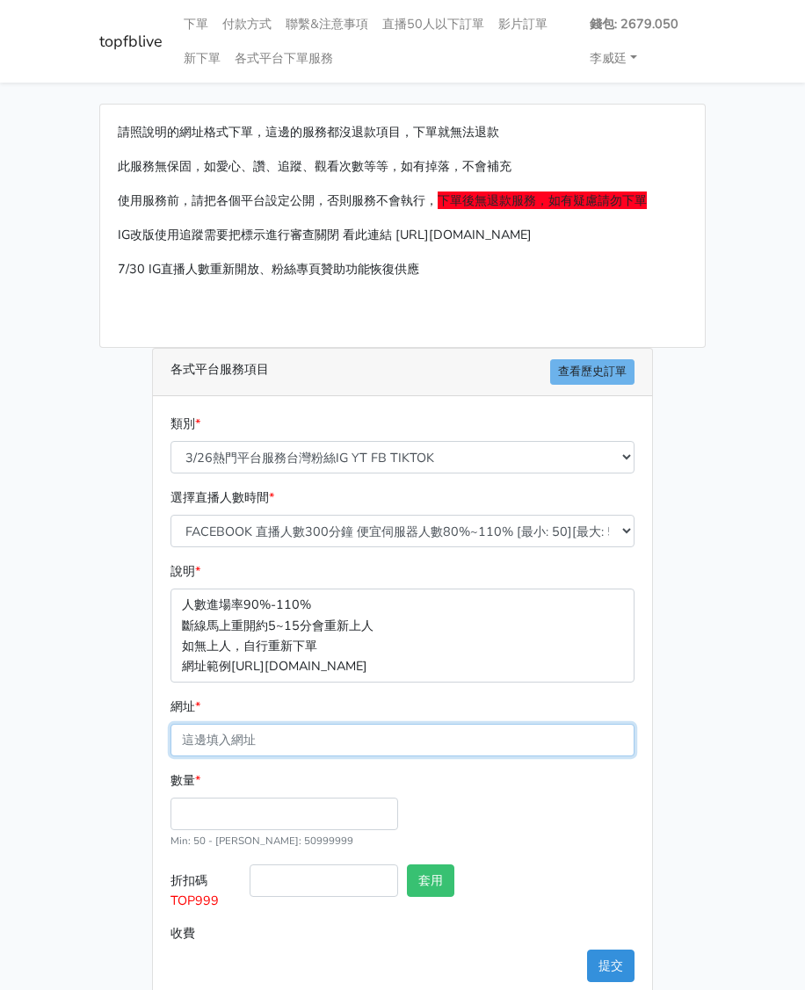
click at [237, 741] on input "網址 *" at bounding box center [402, 740] width 464 height 33
paste input "04-一口價$330-隱藏款!汪汪仙貝!線條狗狗字母印花造型舒適上衣-白/深咖/炭灰-$360　(長58肩44胸51-67手臂25袖長21袖口19) 03-隱…"
type input "04-一口價$330-隱藏款!汪汪仙貝!線條狗狗字母印花造型舒適上衣-白/深咖/炭灰-$360　(長58肩44胸51-67手臂25袖長21袖口19) 03-隱…"
drag, startPoint x: 619, startPoint y: 737, endPoint x: -218, endPoint y: 713, distance: 836.9
click at [0, 713] on html "topfblive 下單 付款方式 聯繫&注意事項 直播50人以下訂單 影片訂單 新下單 各式平台下單服務 錢包: 2679.050" at bounding box center [402, 511] width 805 height 1022
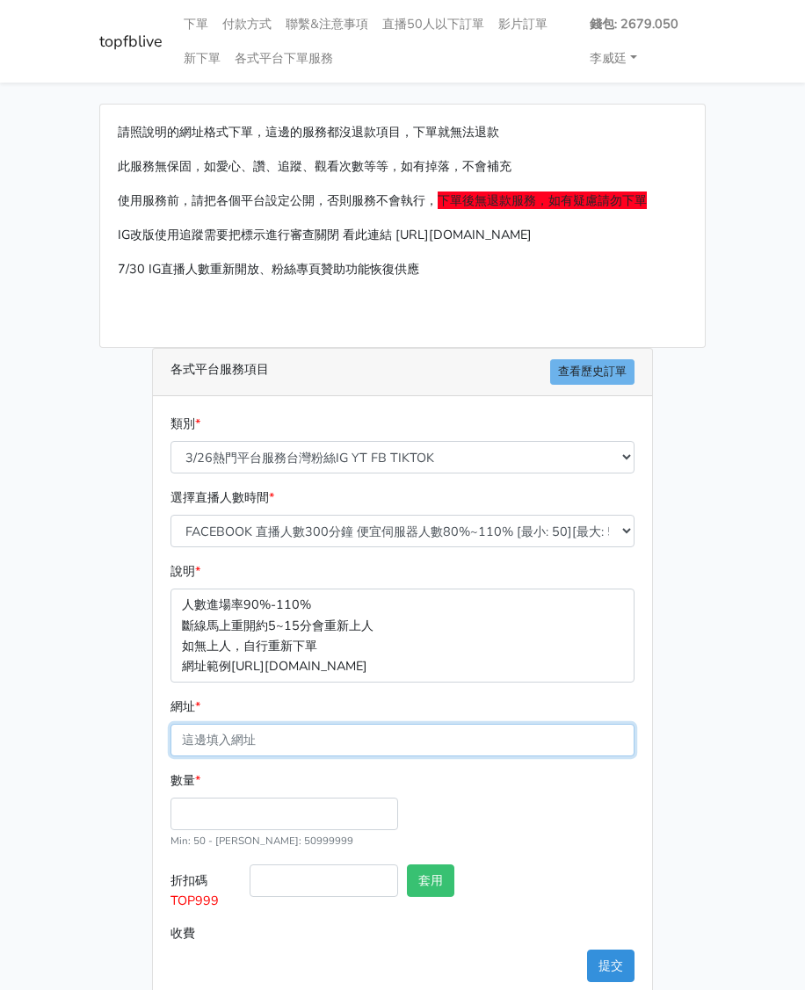
click at [249, 737] on input "網址 *" at bounding box center [402, 740] width 464 height 33
paste input "[URL][DOMAIN_NAME][DOMAIN_NAME]"
type input "[URL][DOMAIN_NAME][DOMAIN_NAME]"
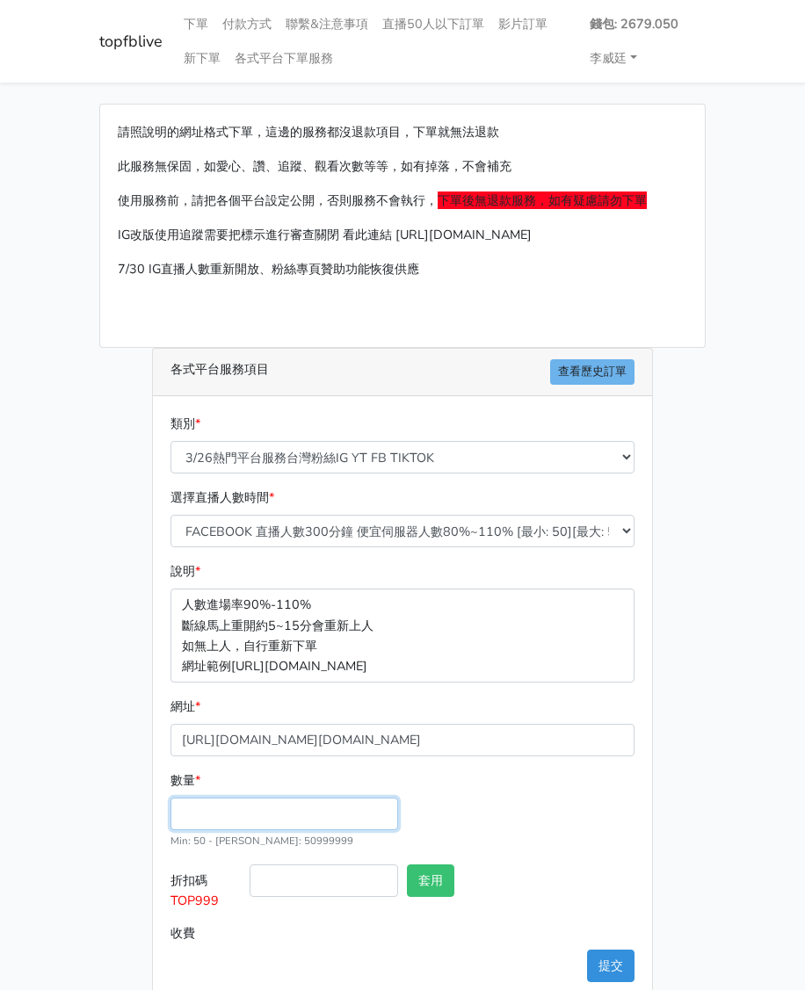
click at [197, 827] on input "數量 *" at bounding box center [284, 814] width 228 height 33
type input "1"
type input "100"
type input "60.000"
drag, startPoint x: 218, startPoint y: 905, endPoint x: 163, endPoint y: 903, distance: 54.5
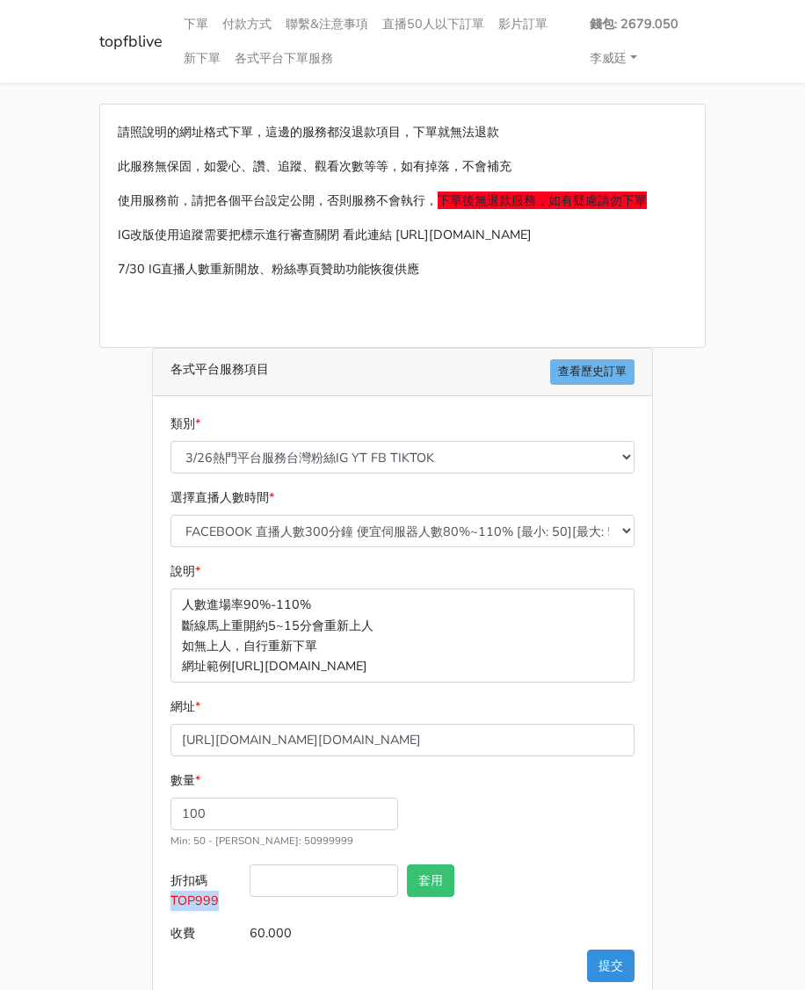
click at [163, 903] on div "類別 * 🔵FACEBOOK 直播人數緊急備用伺服器 2號AB伺服器 🔵FACEBOOK 網軍專用貼文留言 安全保密 🔵9/30 FACEBOOK 直播人數緩…" at bounding box center [402, 698] width 499 height 604
copy span "TOP999"
click at [316, 885] on input "折扣碼 TOP999" at bounding box center [324, 881] width 149 height 33
paste input "TOP999"
type input "TOP999"
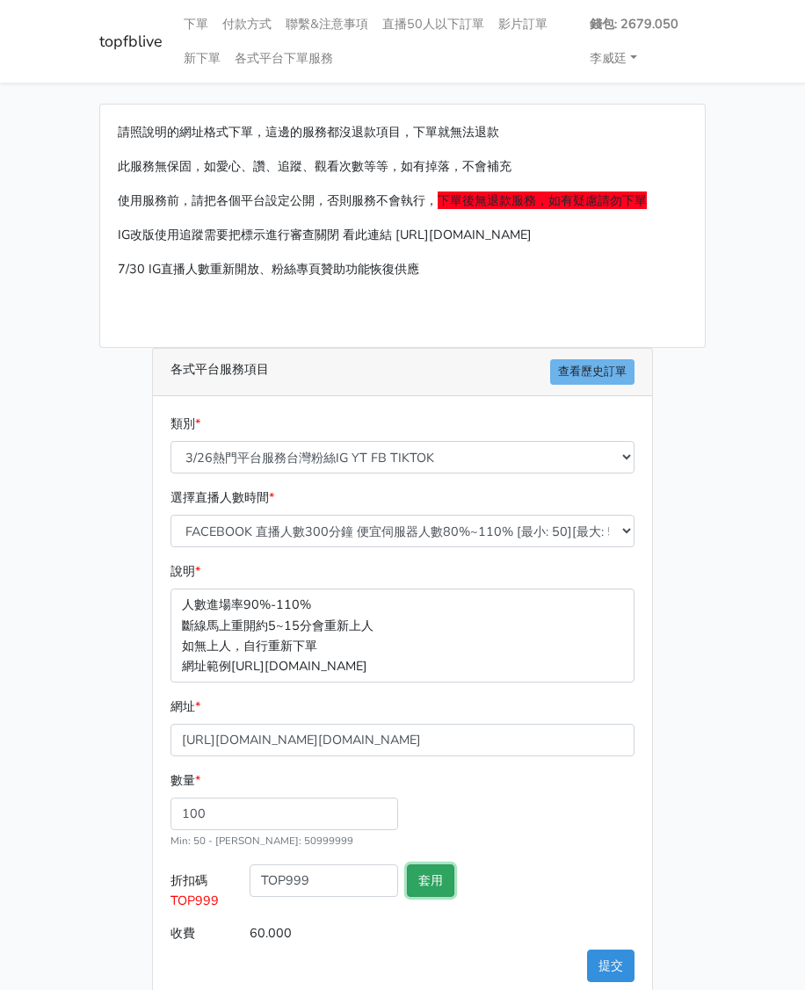
click at [441, 878] on button "套用" at bounding box center [430, 881] width 47 height 33
type input "套用失敗"
click at [628, 960] on button "提交" at bounding box center [610, 966] width 47 height 33
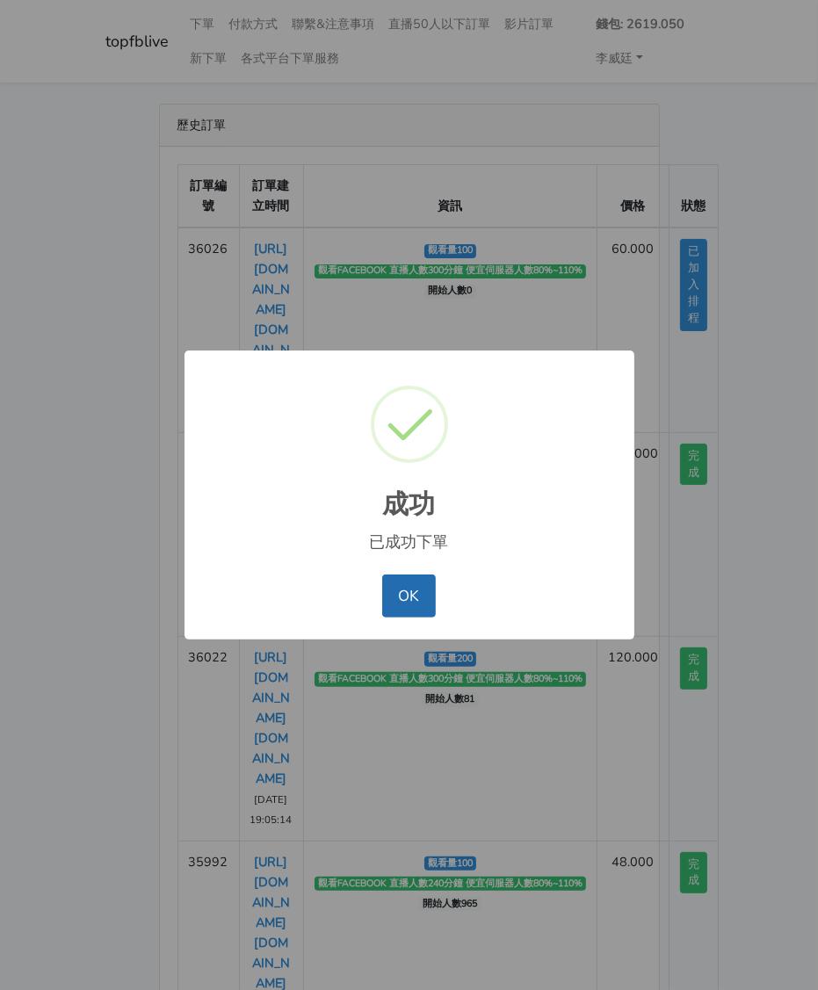
click at [415, 590] on button "OK" at bounding box center [409, 596] width 54 height 42
